Goal: Navigation & Orientation: Find specific page/section

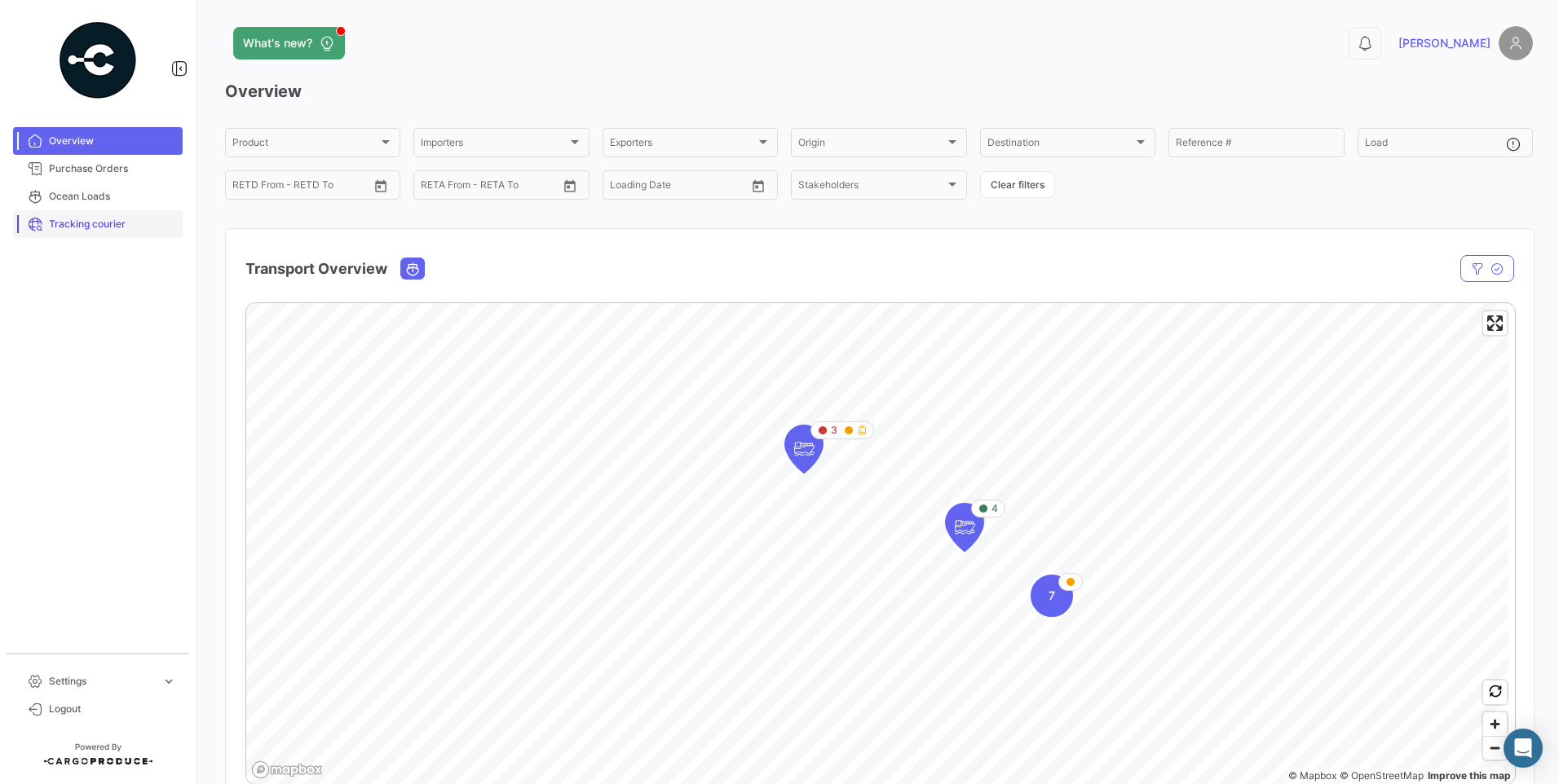
click at [87, 227] on span "Tracking courier" at bounding box center [112, 224] width 127 height 15
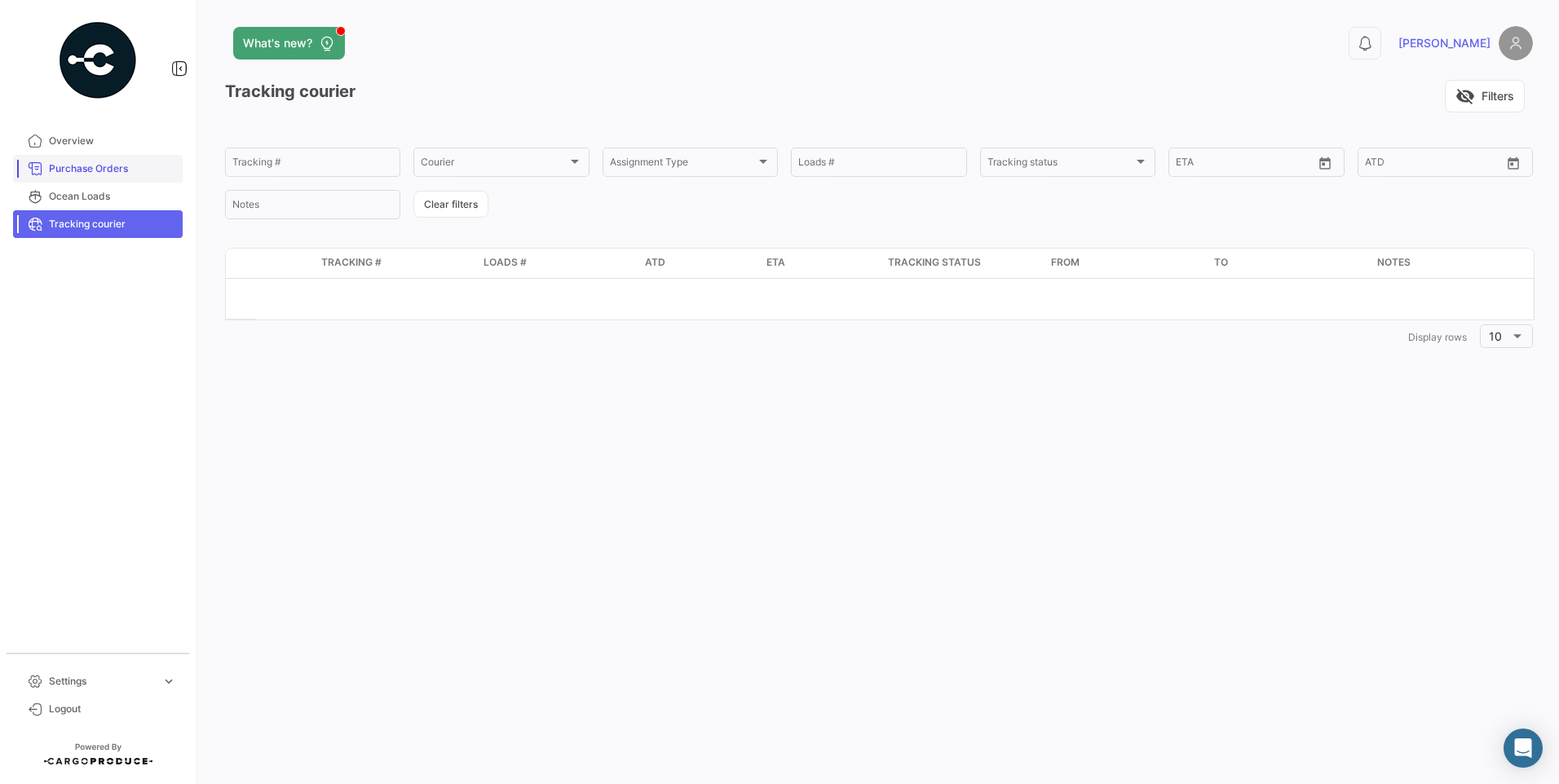
click at [105, 163] on span "Purchase Orders" at bounding box center [112, 168] width 127 height 15
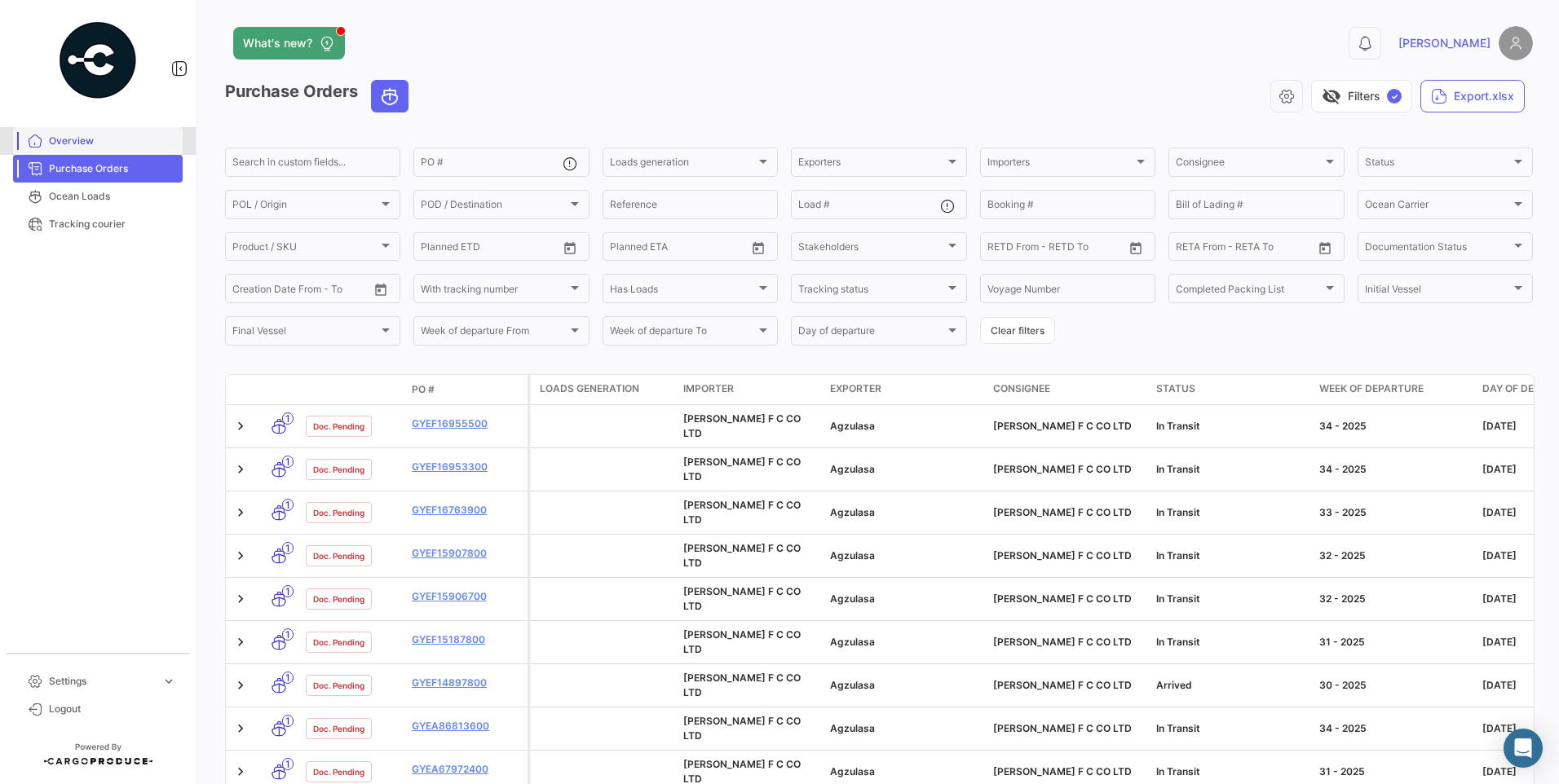
click at [68, 142] on span "Overview" at bounding box center [112, 141] width 127 height 15
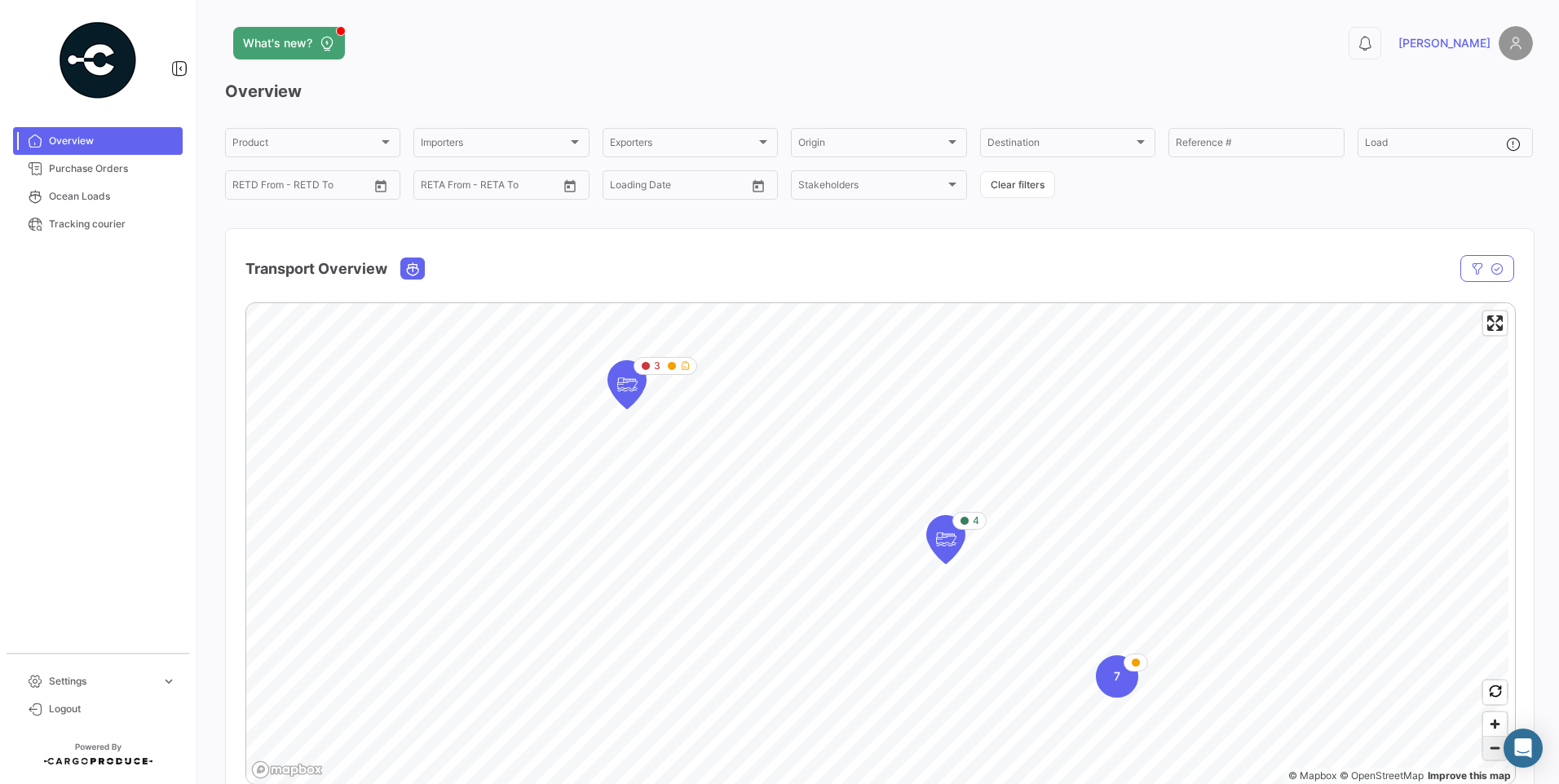
click at [1488, 749] on span "Zoom out" at bounding box center [1495, 748] width 24 height 23
